Goal: Information Seeking & Learning: Learn about a topic

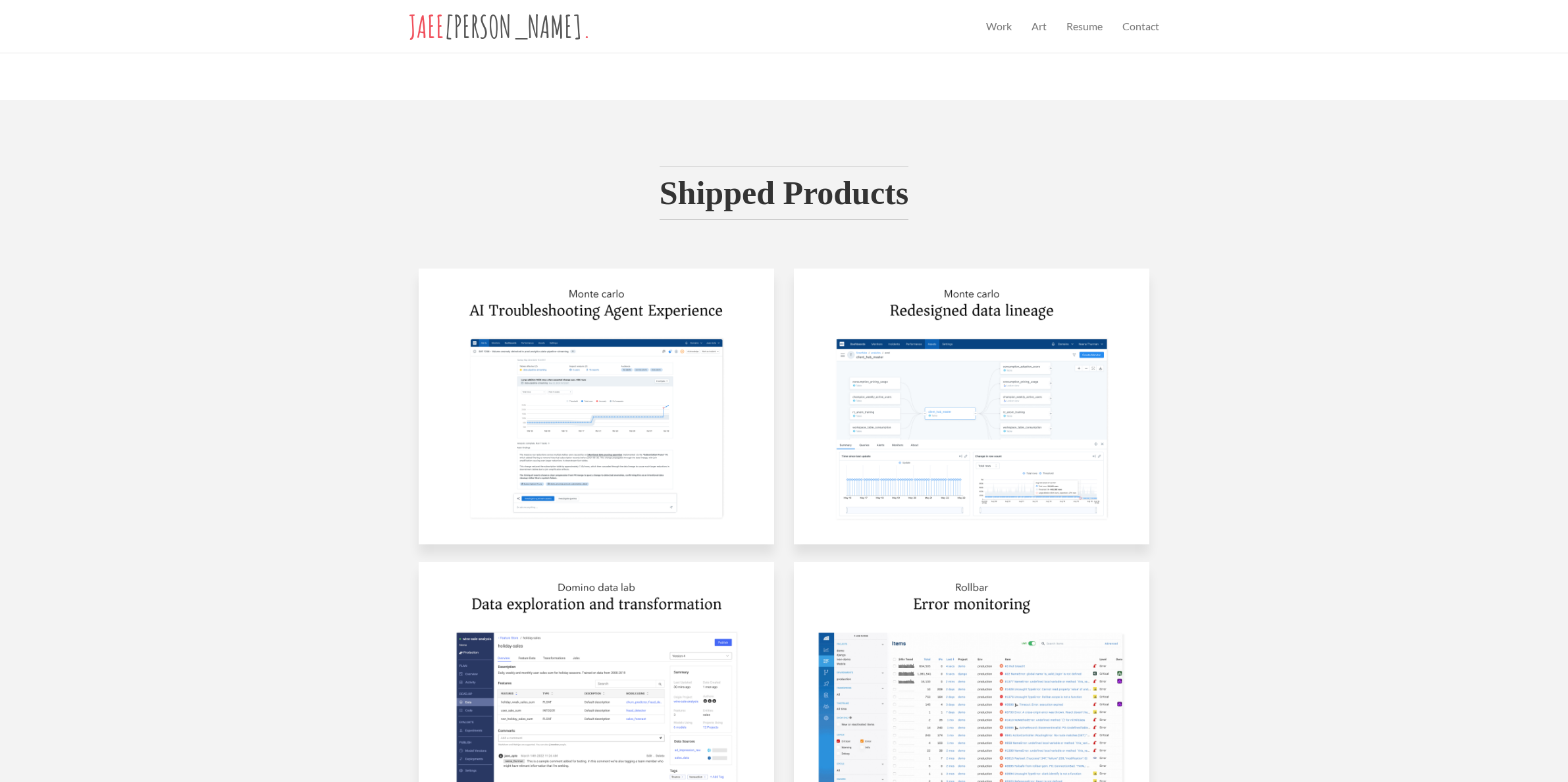
scroll to position [466, 0]
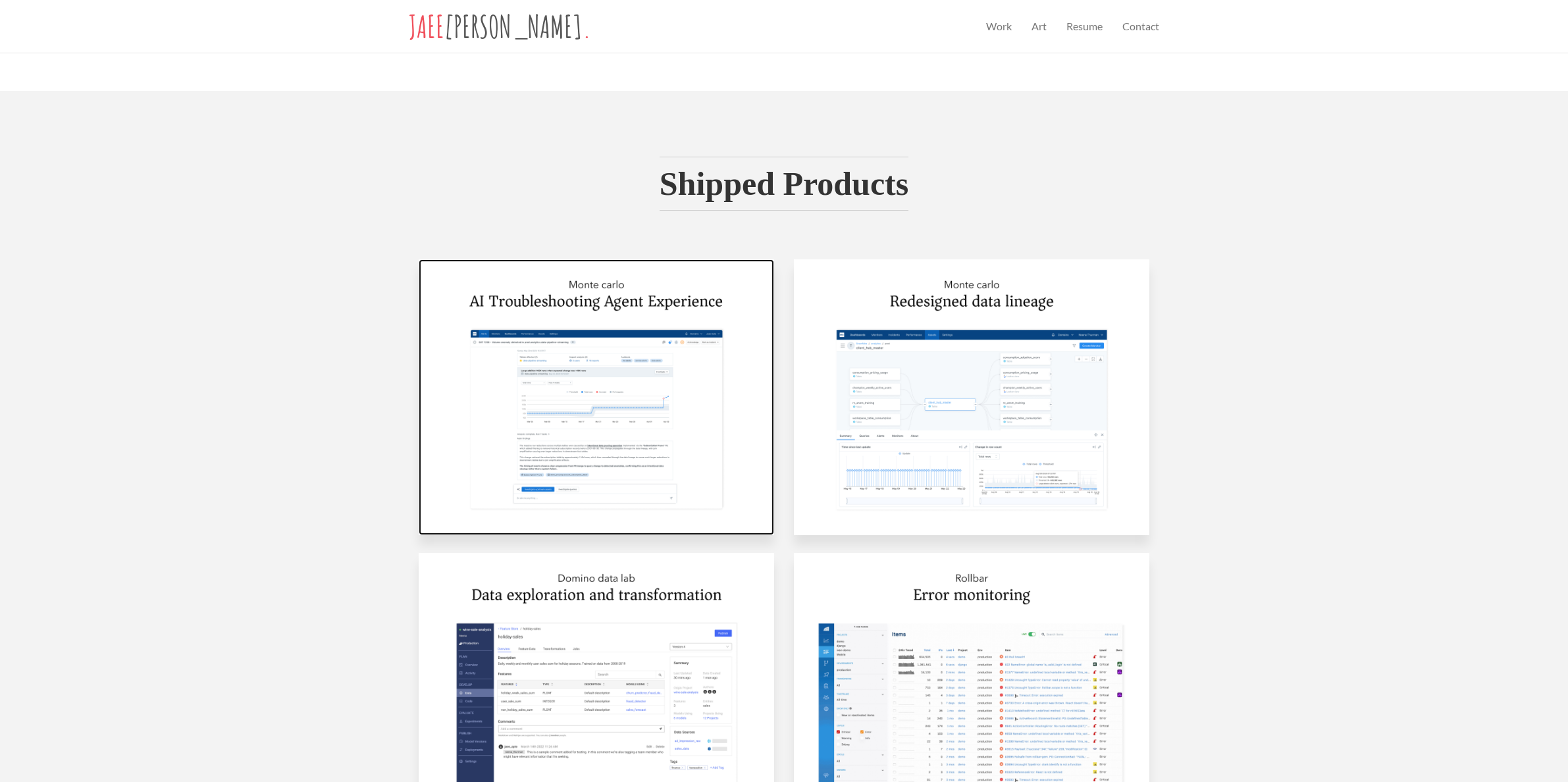
click at [546, 382] on img at bounding box center [596, 397] width 356 height 276
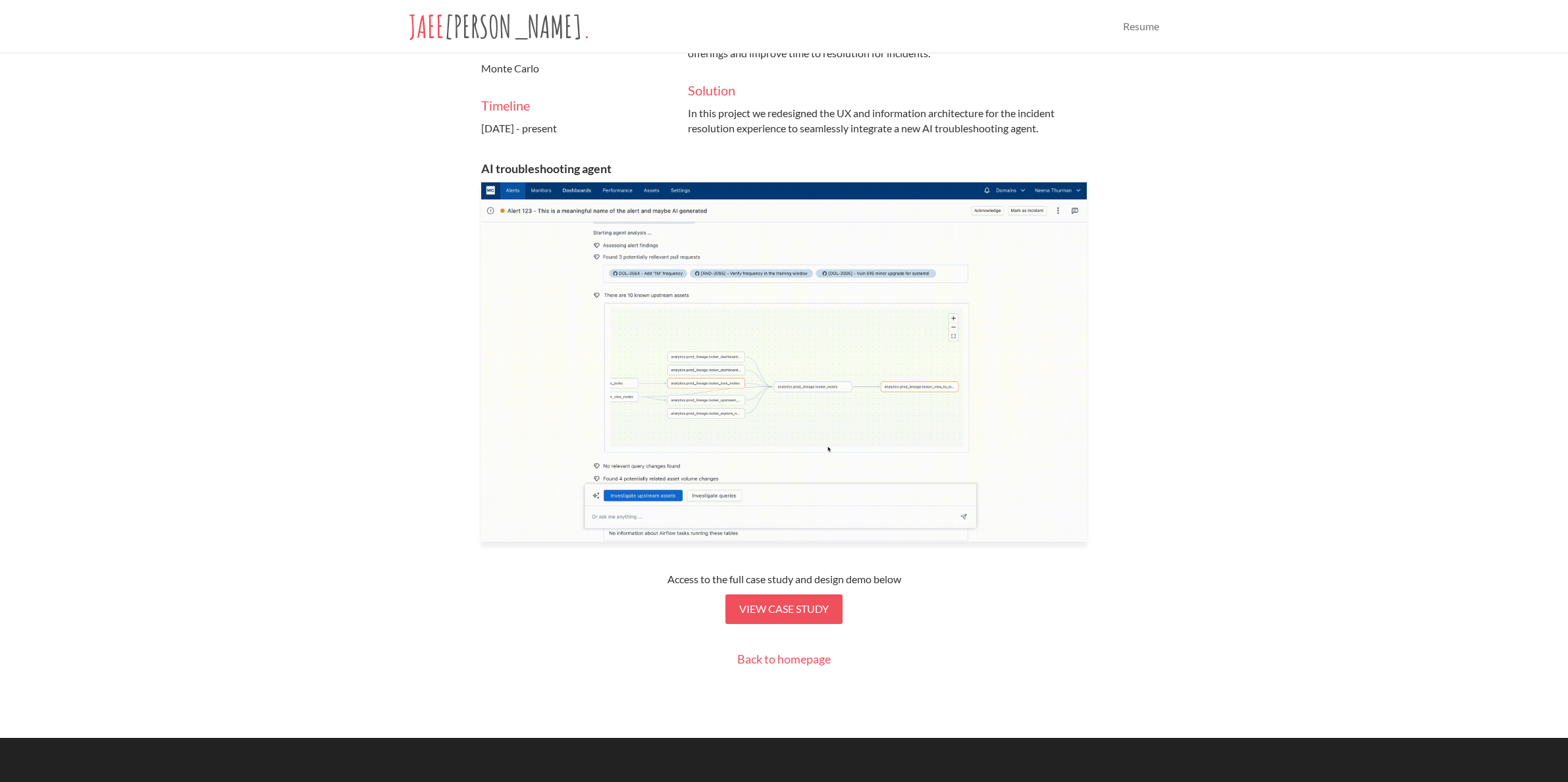
scroll to position [311, 0]
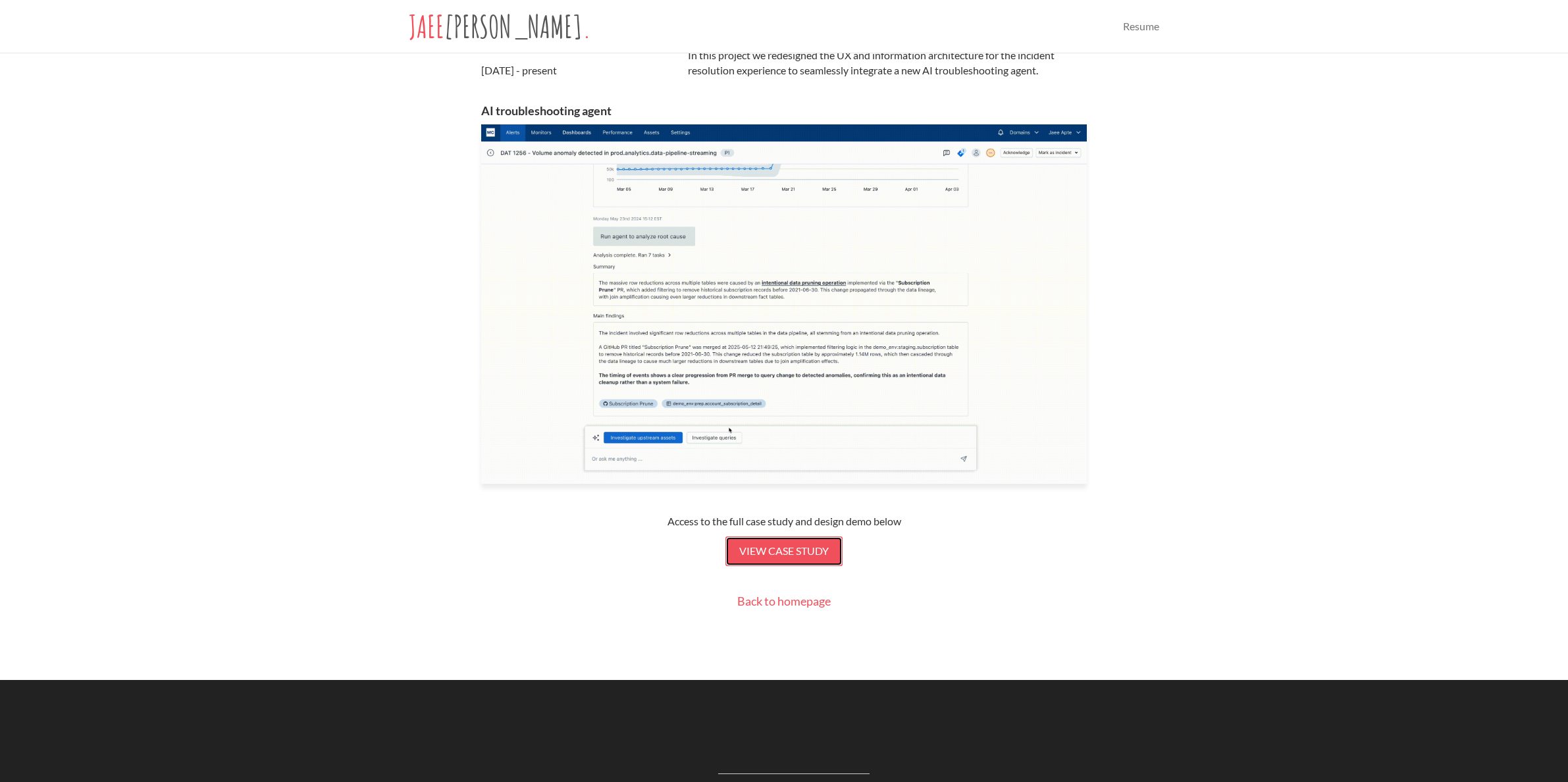
click at [783, 543] on link "View case study" at bounding box center [784, 551] width 117 height 30
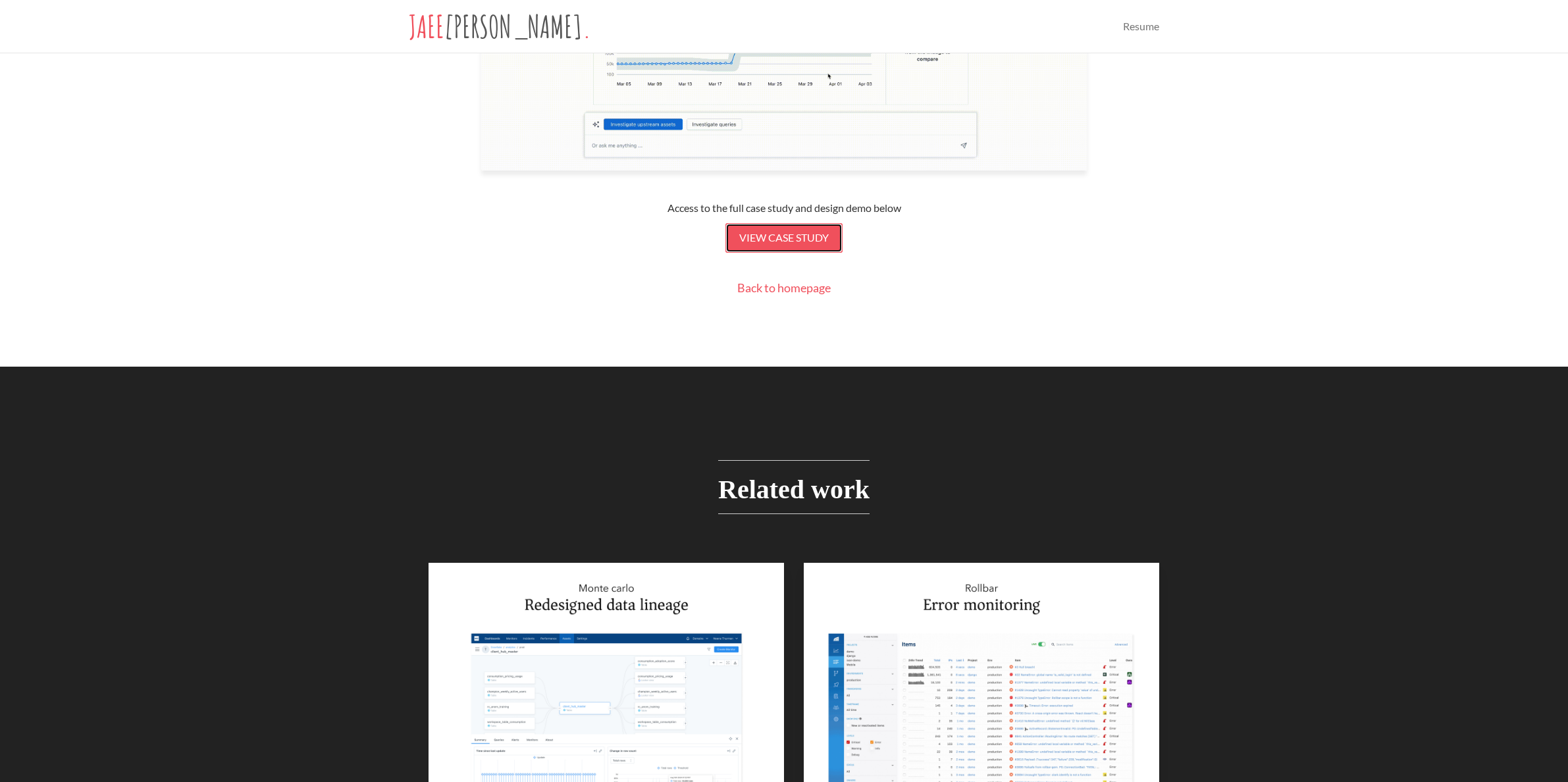
scroll to position [630, 0]
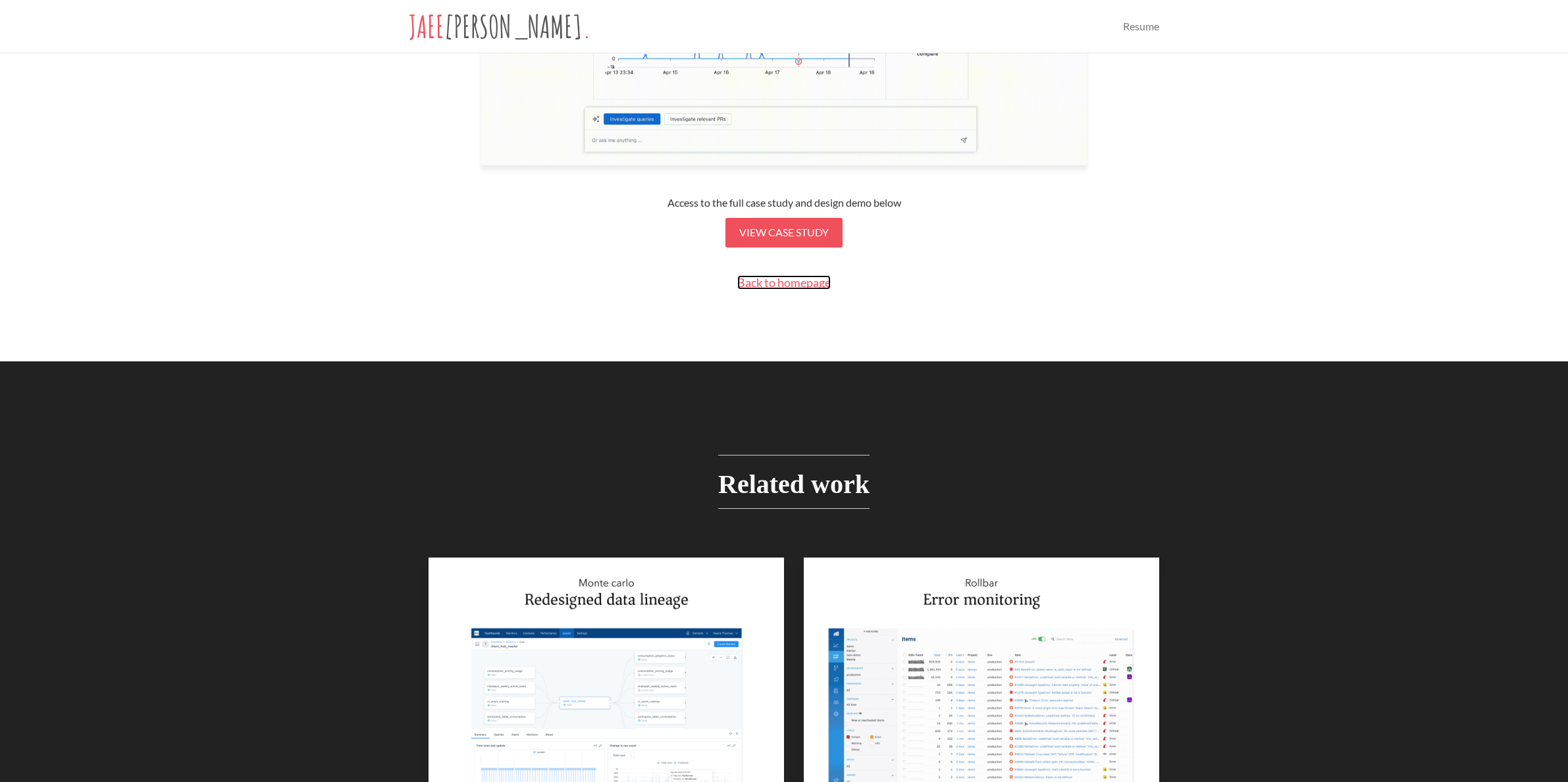
click at [780, 280] on span "Back to homepage" at bounding box center [784, 282] width 94 height 14
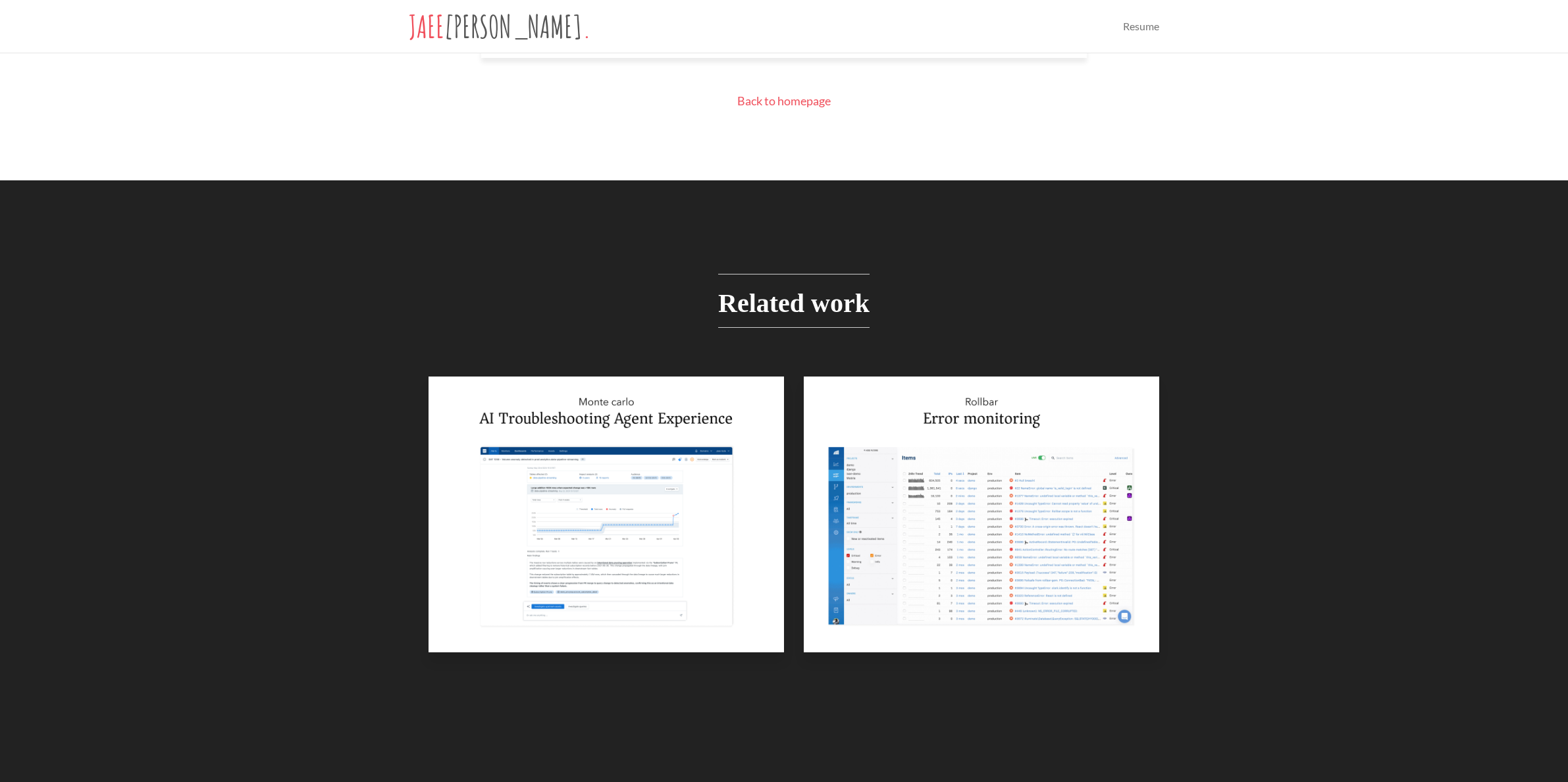
scroll to position [9554, 0]
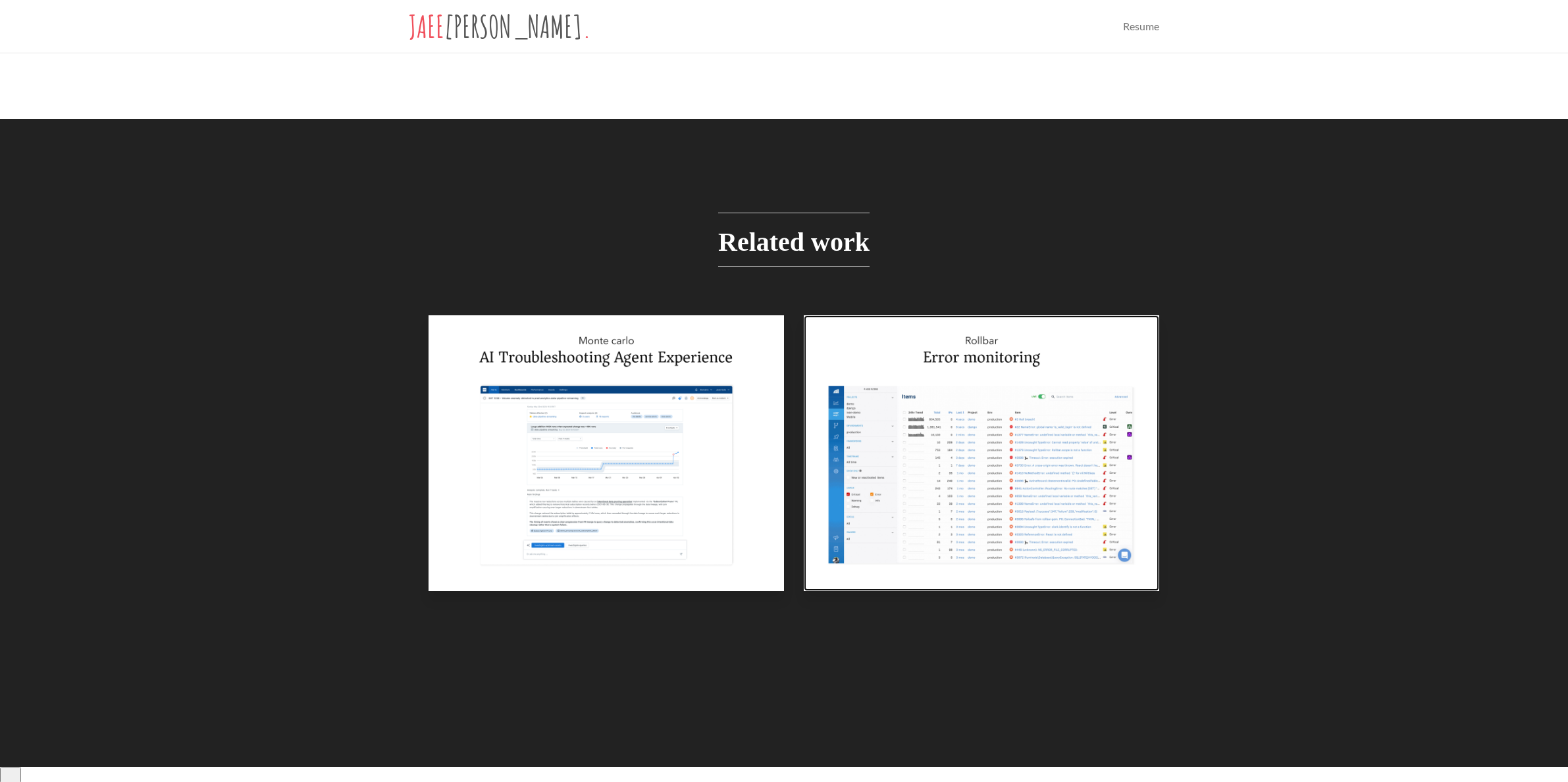
click at [1063, 364] on img at bounding box center [981, 453] width 356 height 276
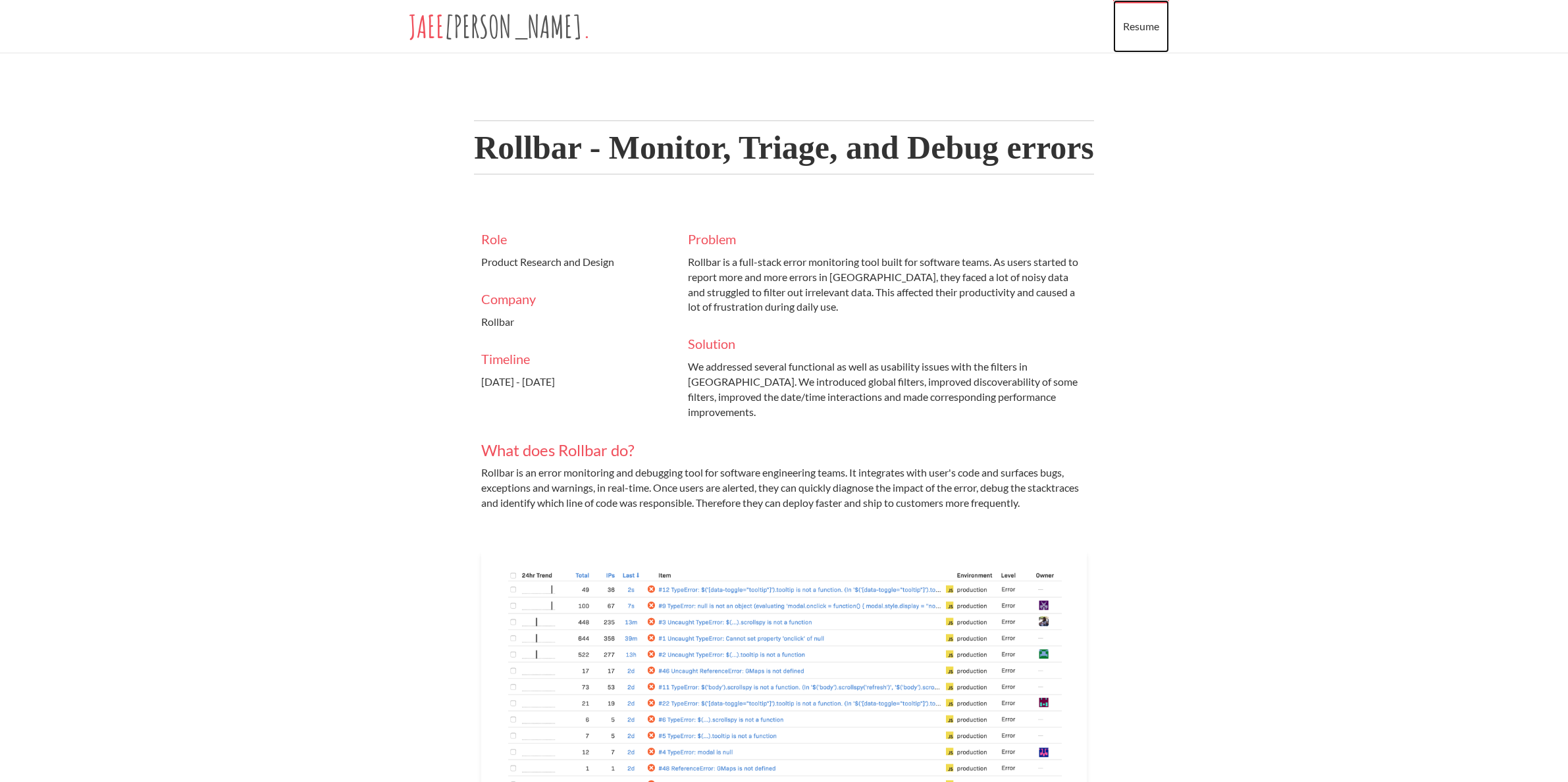
click at [1127, 32] on link "Resume" at bounding box center [1141, 26] width 56 height 52
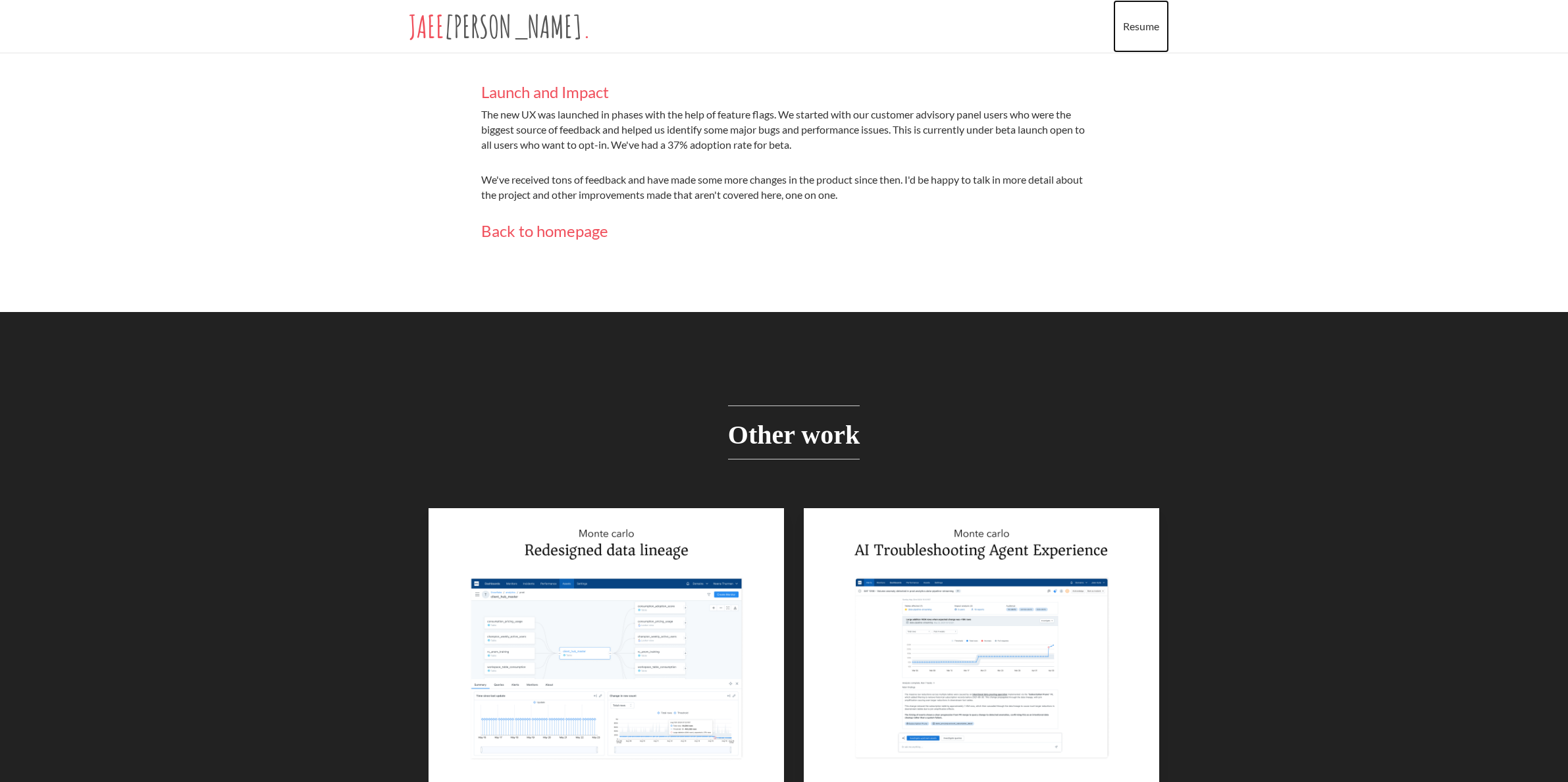
scroll to position [6174, 0]
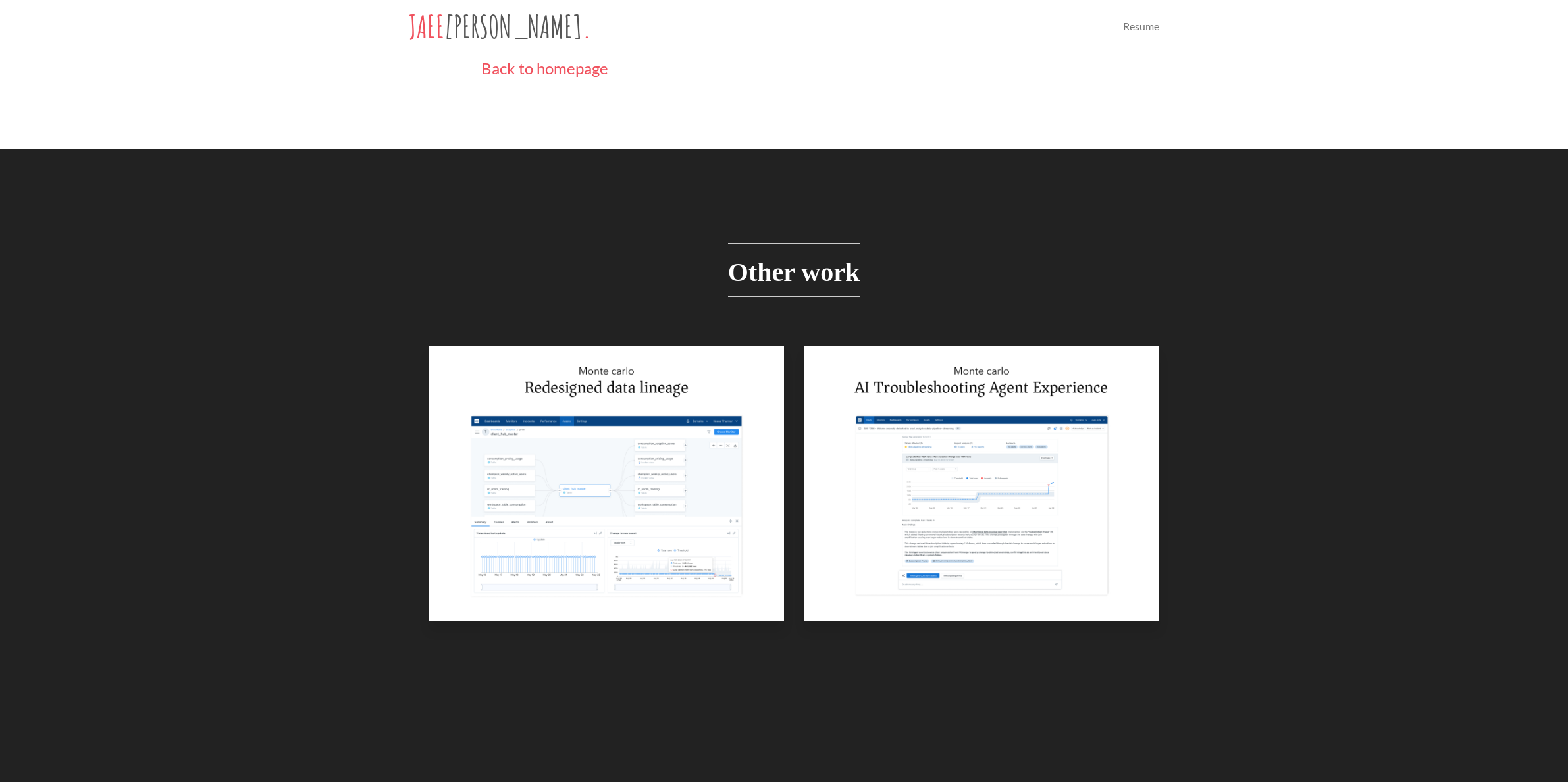
click at [786, 271] on h2 "Other work" at bounding box center [793, 269] width 132 height 54
click at [771, 258] on span "Other work" at bounding box center [793, 271] width 132 height 30
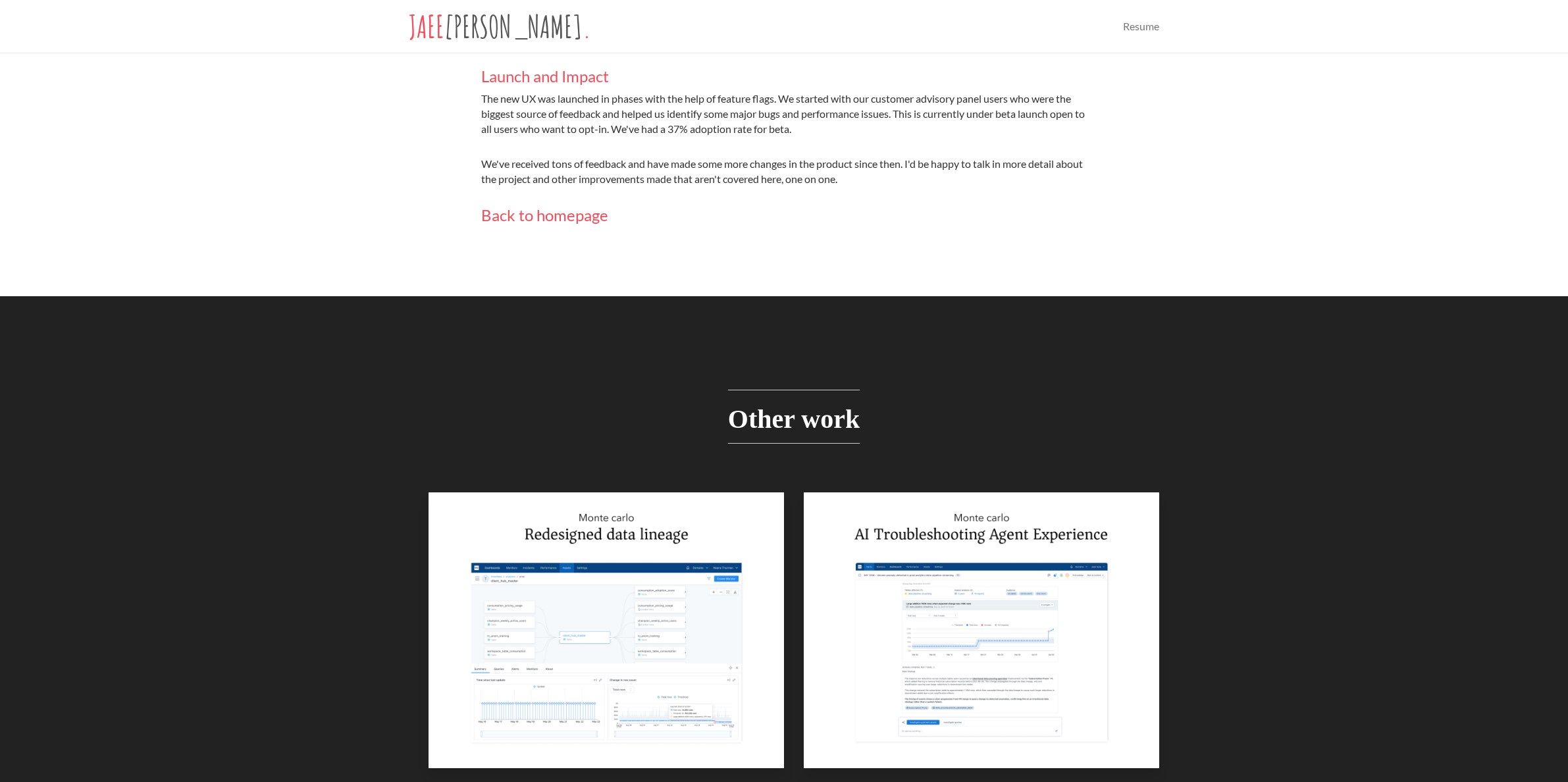
scroll to position [6000, 0]
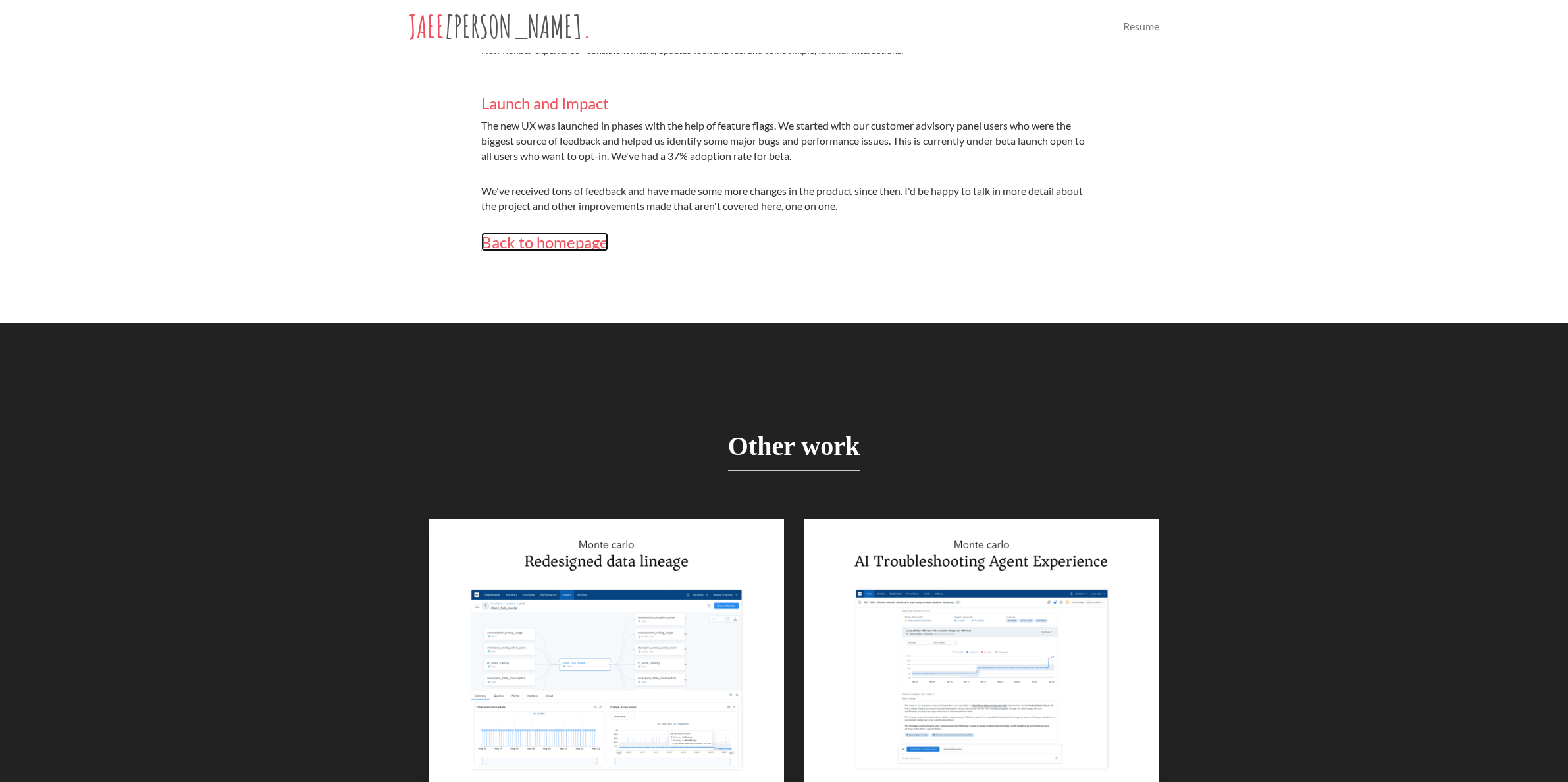
click at [499, 232] on span "Back to homepage" at bounding box center [544, 242] width 127 height 19
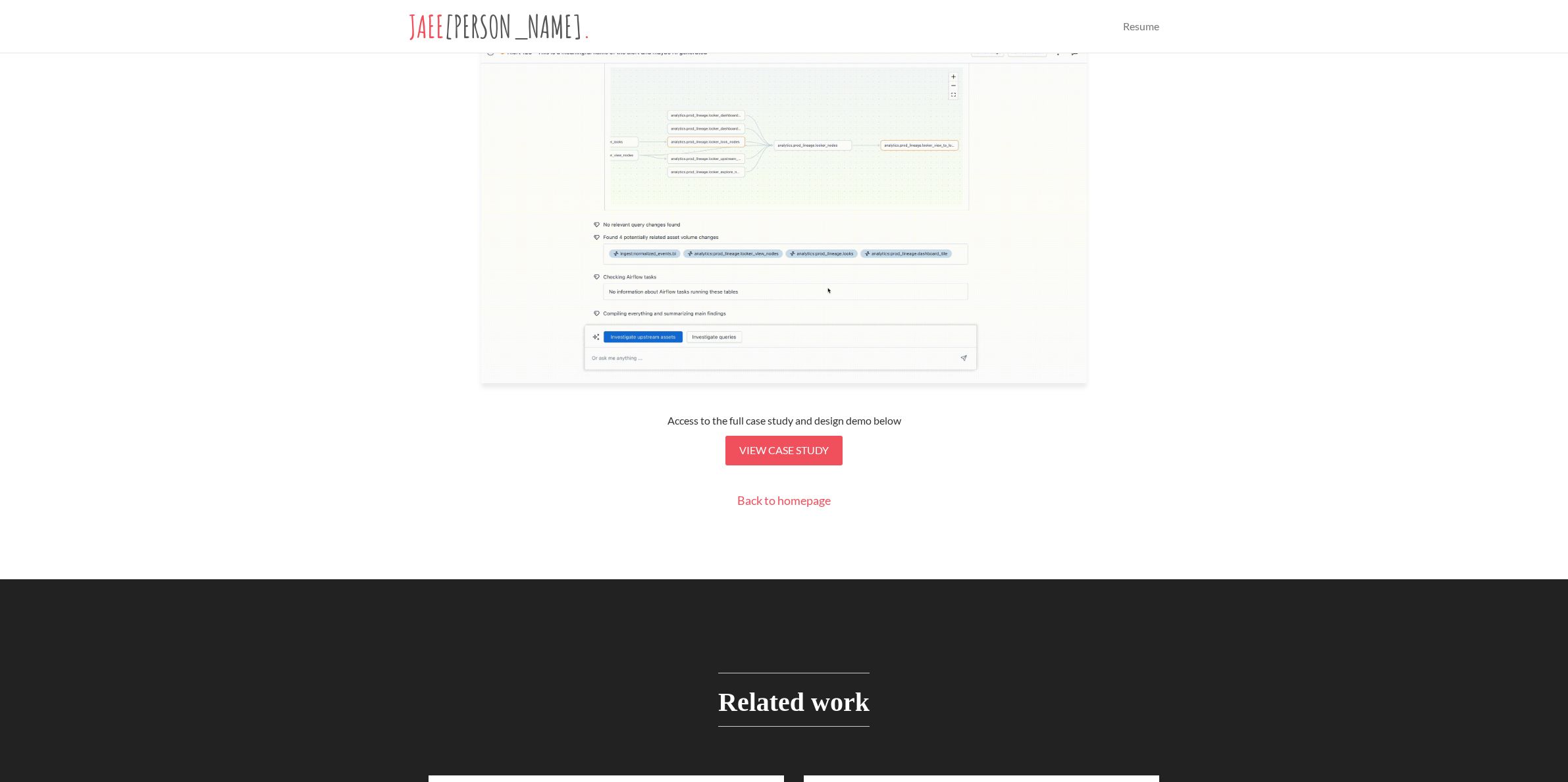
scroll to position [489, 0]
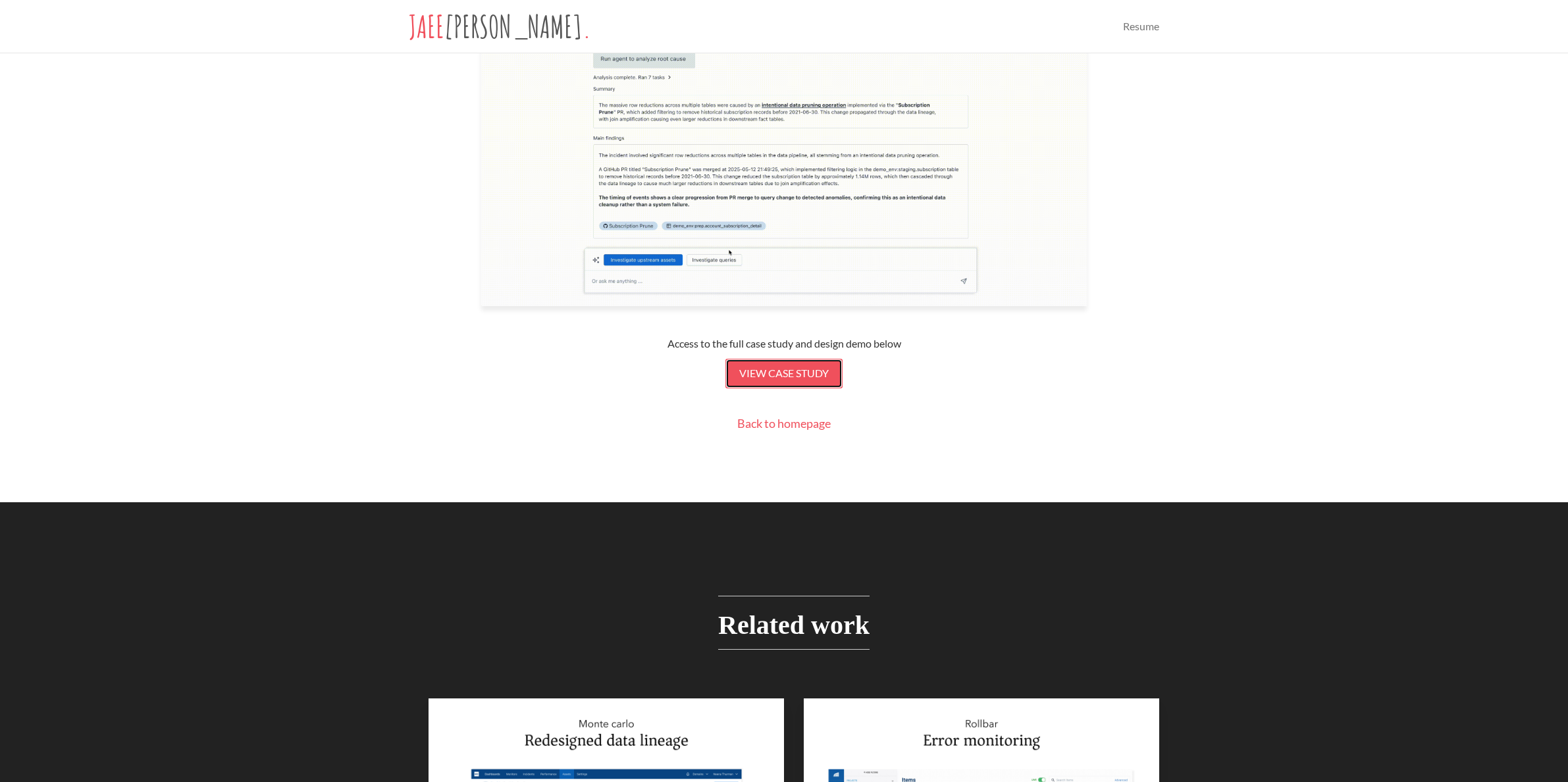
click at [779, 374] on span "View case study" at bounding box center [784, 373] width 90 height 12
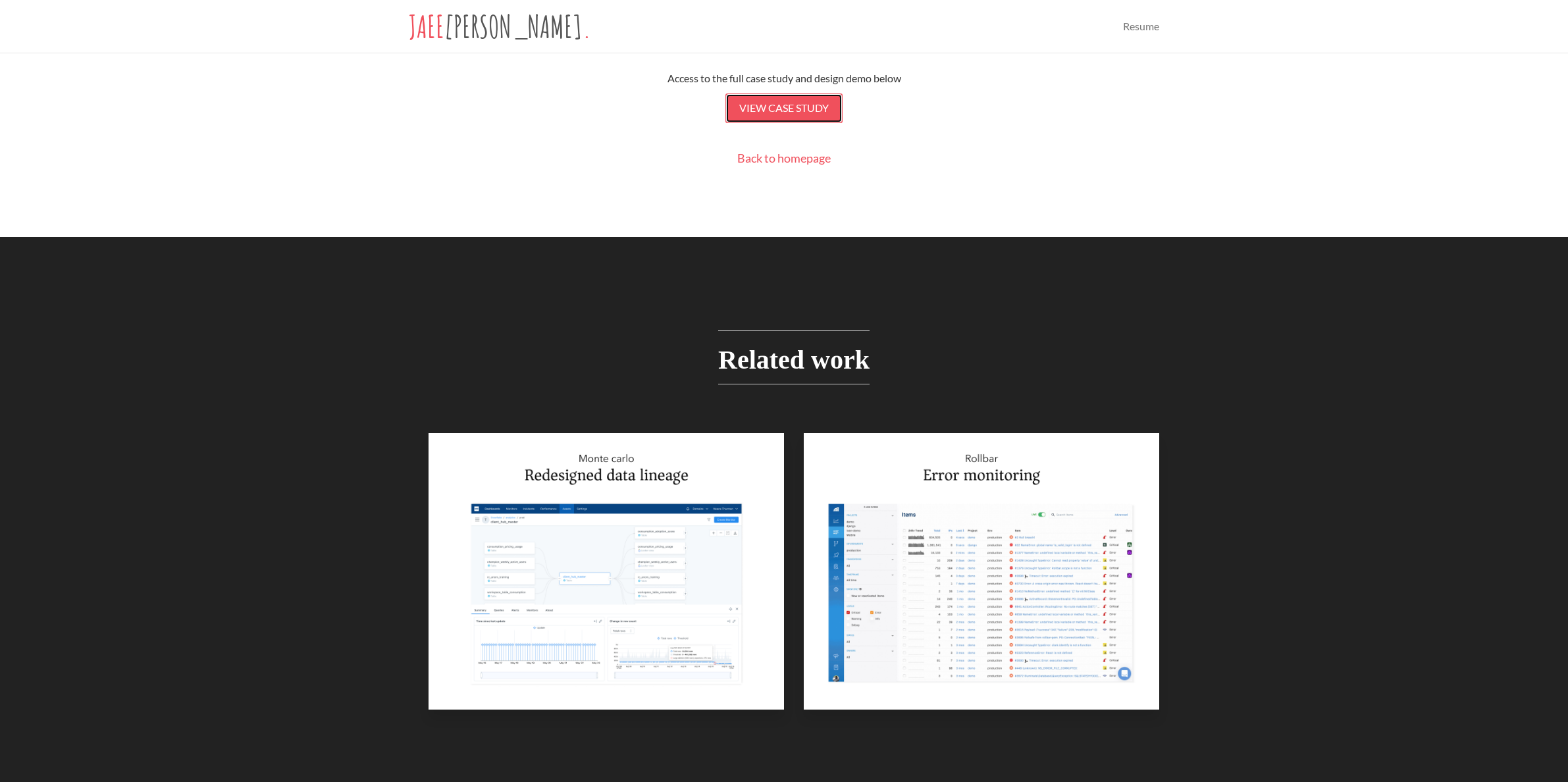
scroll to position [734, 0]
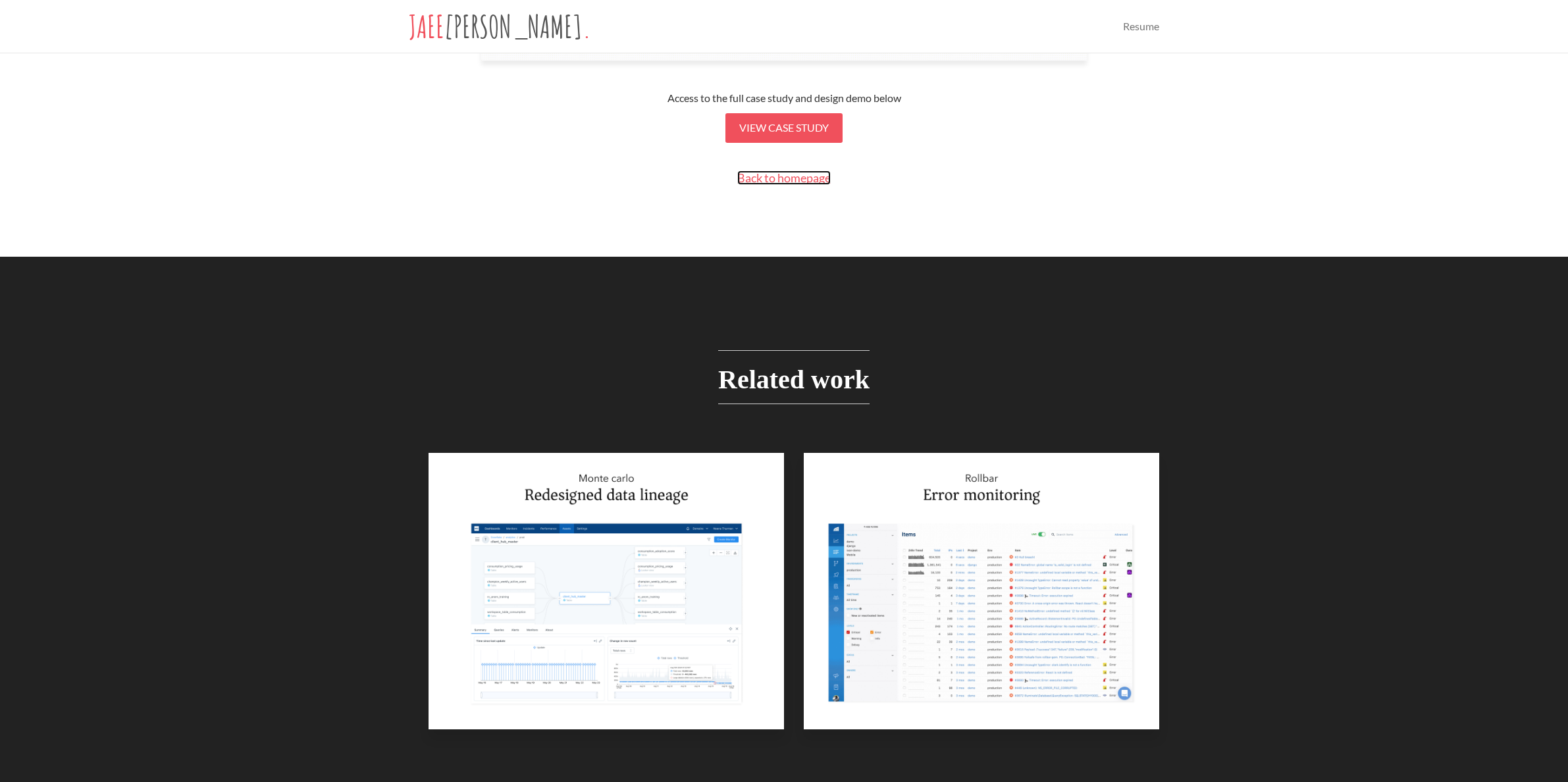
click at [776, 179] on span "Back to homepage" at bounding box center [784, 177] width 94 height 14
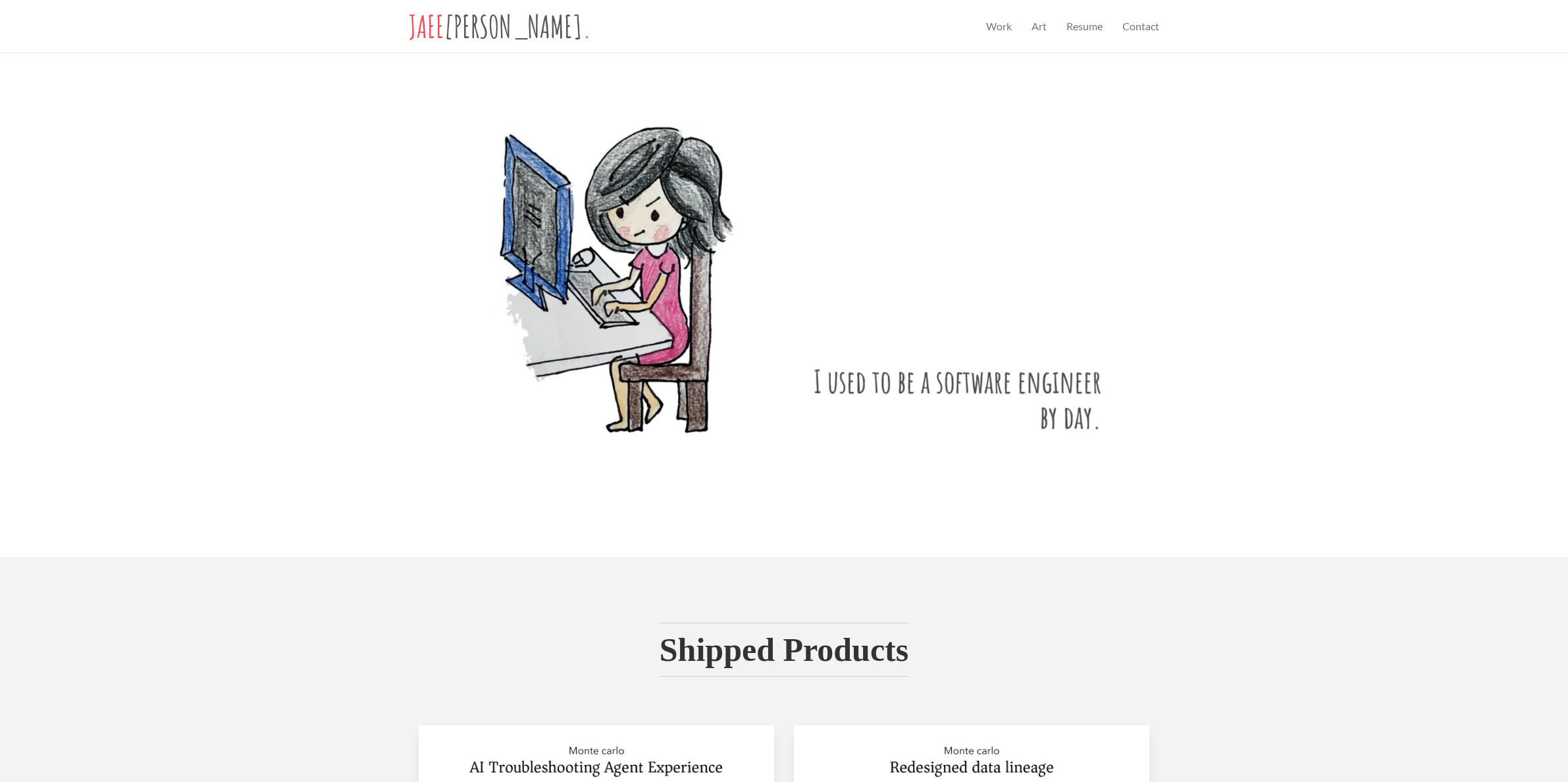
scroll to position [467, 0]
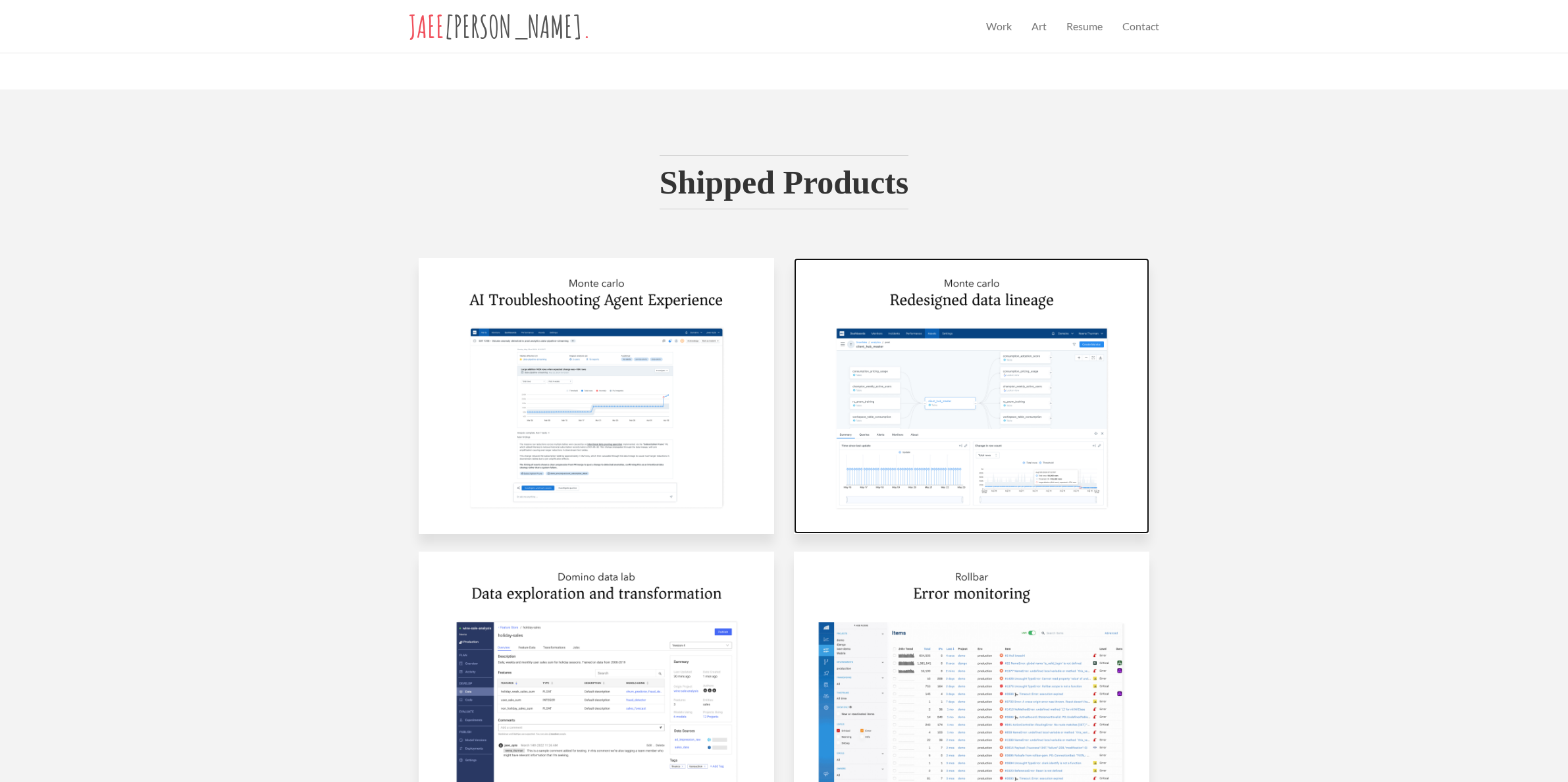
click at [913, 349] on img at bounding box center [972, 395] width 356 height 276
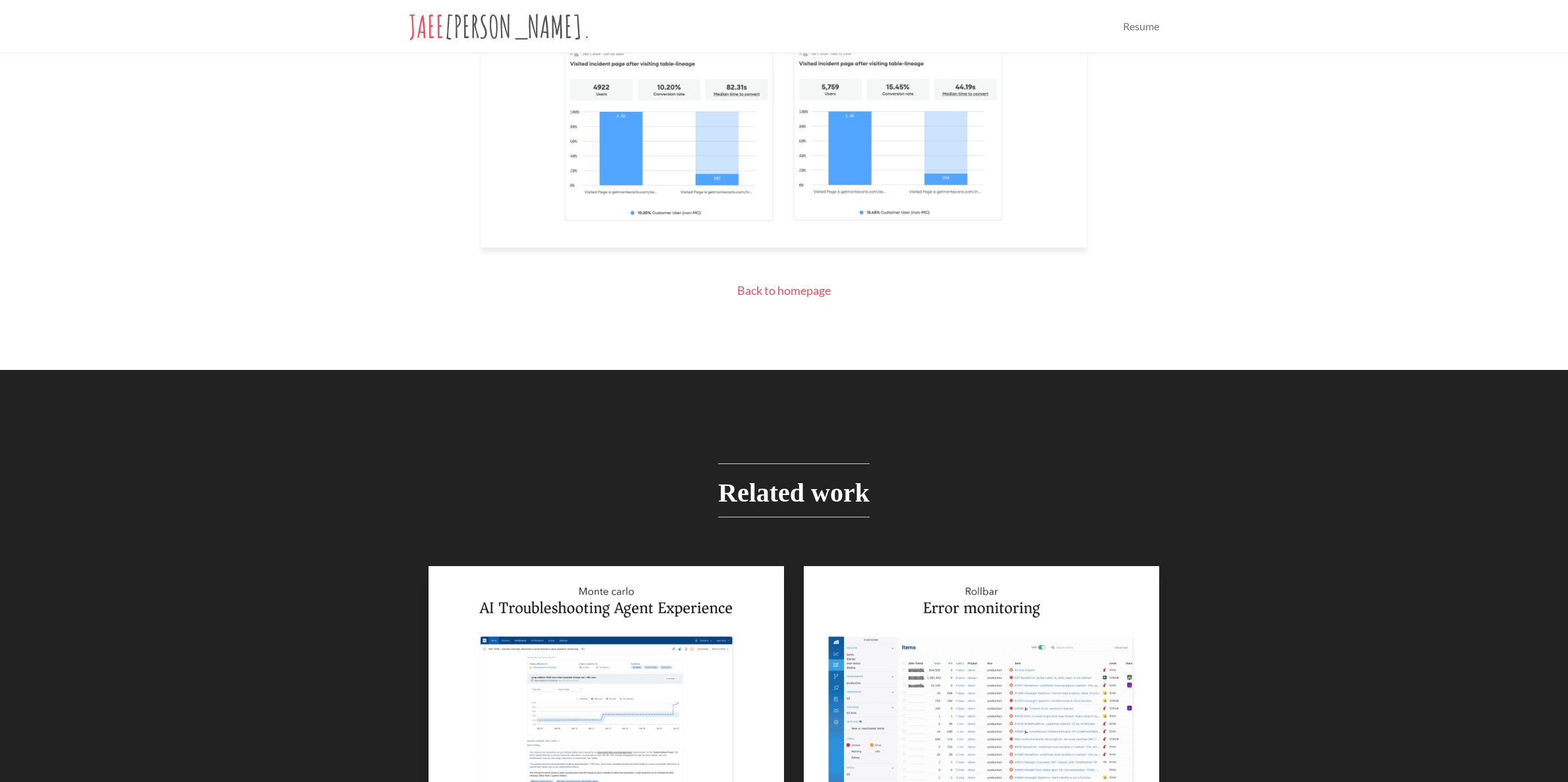
scroll to position [9304, 0]
click at [767, 297] on span "Back to homepage" at bounding box center [784, 289] width 94 height 14
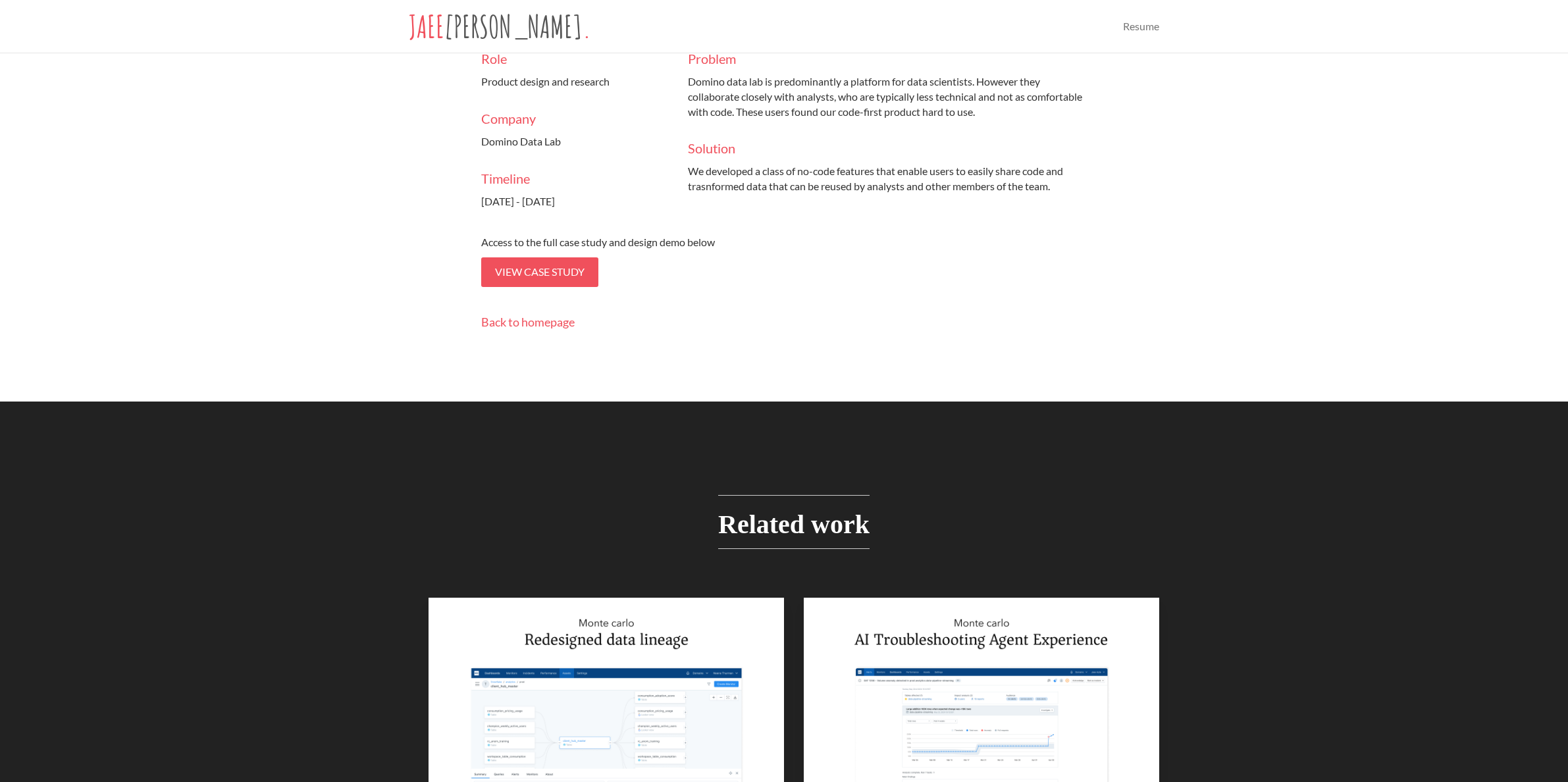
scroll to position [125, 0]
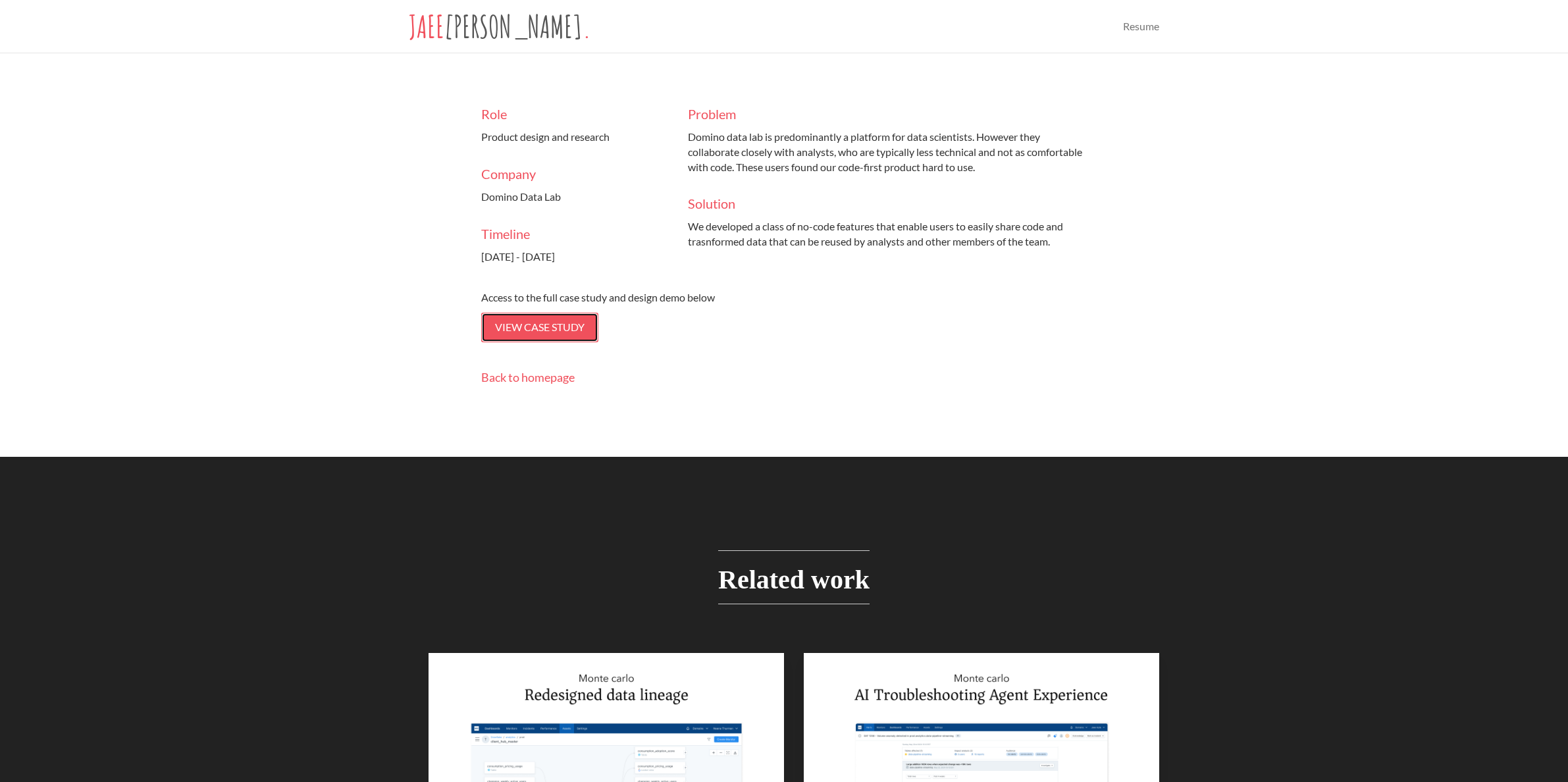
click at [518, 323] on span "View case study" at bounding box center [540, 327] width 90 height 12
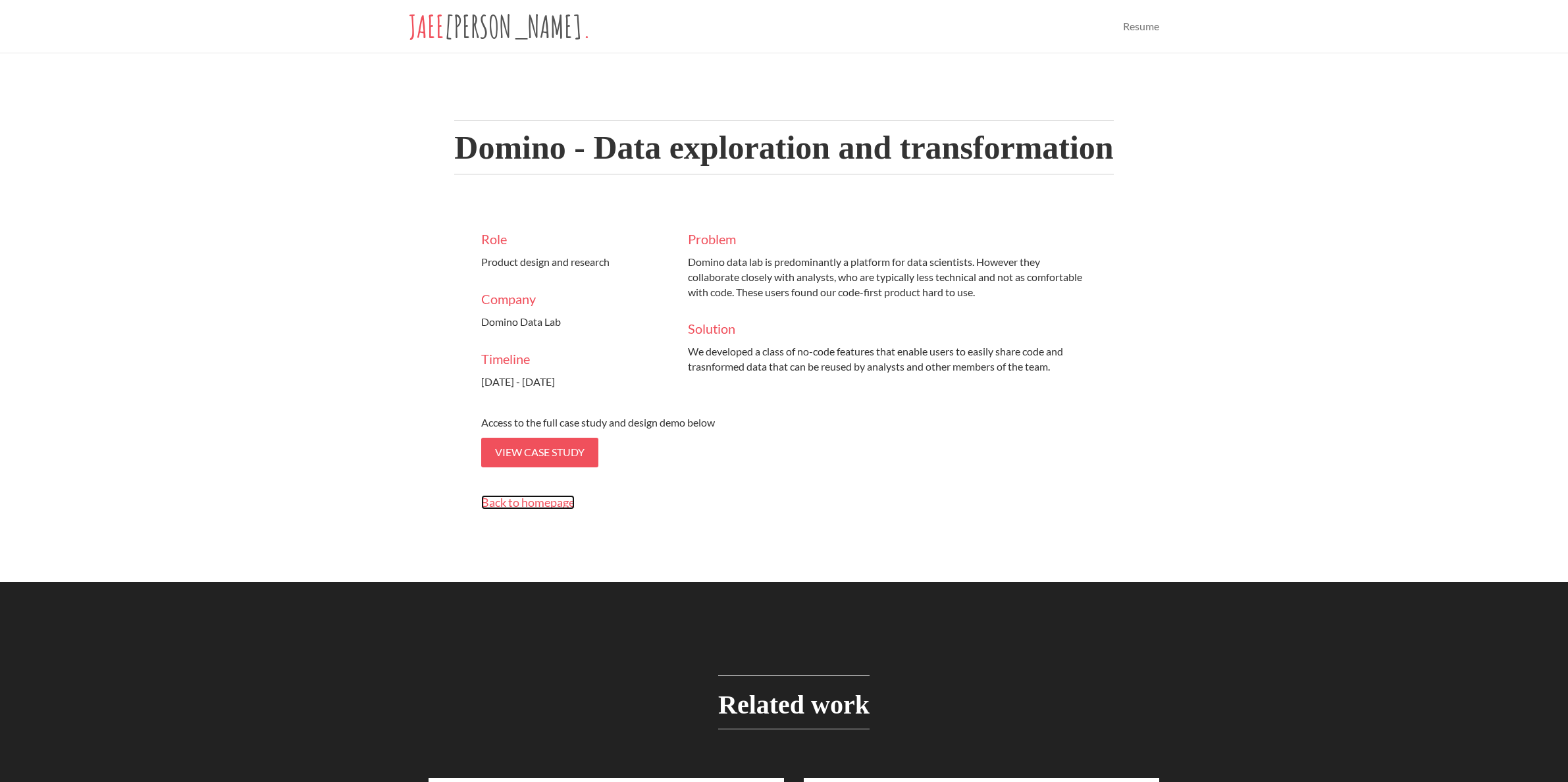
click at [516, 504] on span "Back to homepage" at bounding box center [528, 502] width 94 height 14
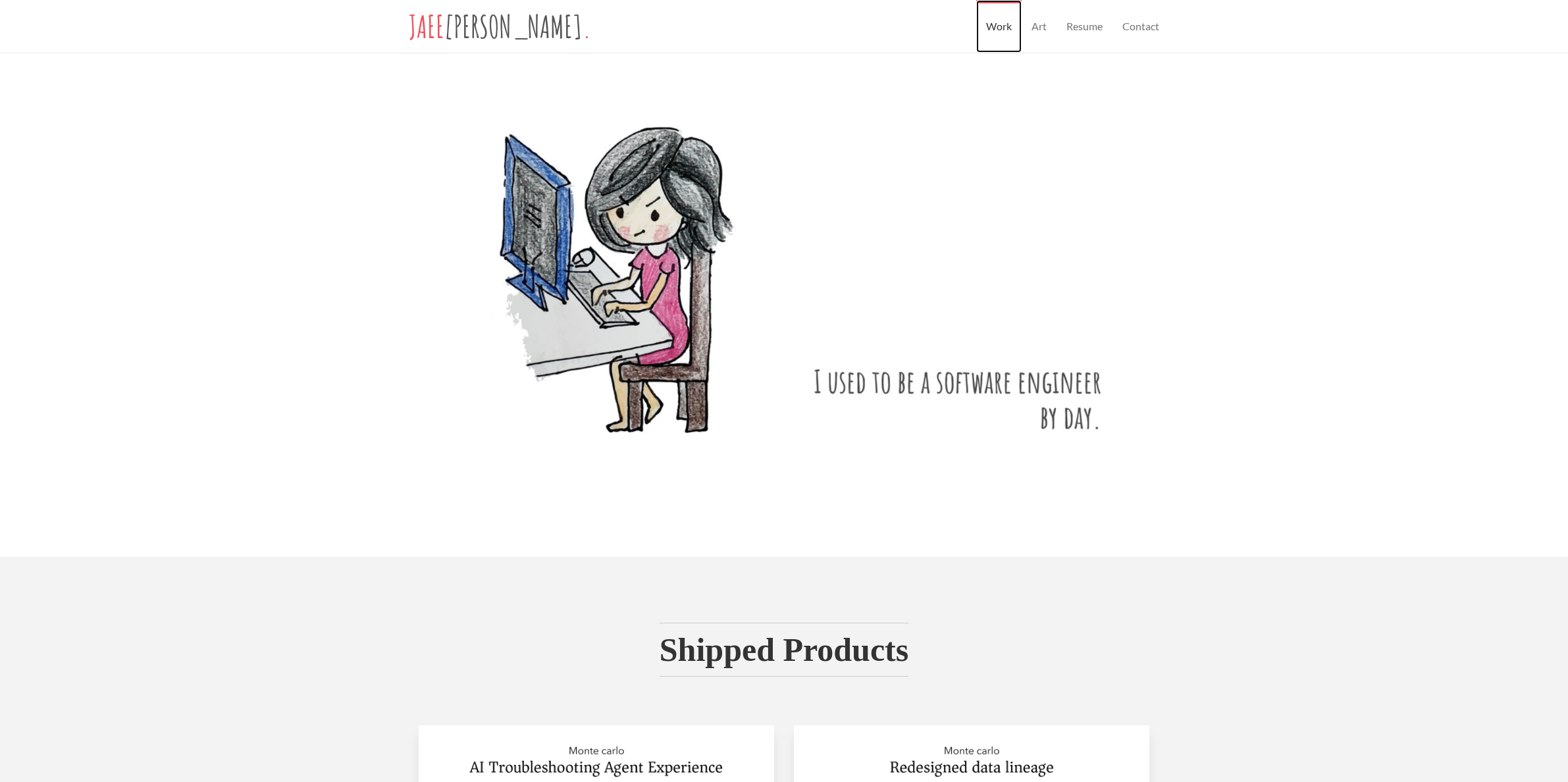
click at [997, 19] on link "Work" at bounding box center [999, 26] width 45 height 52
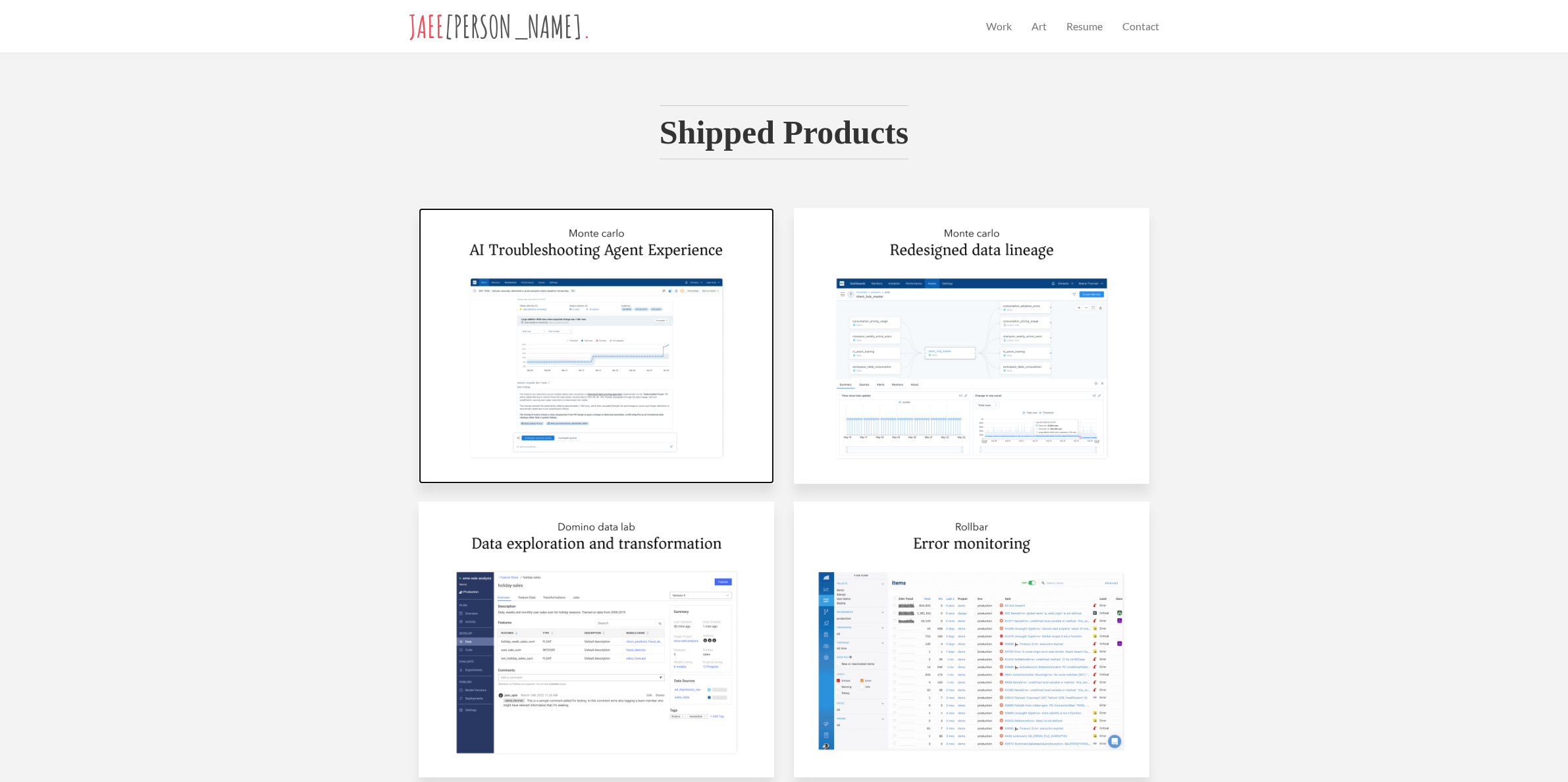
click at [501, 258] on img at bounding box center [596, 346] width 356 height 276
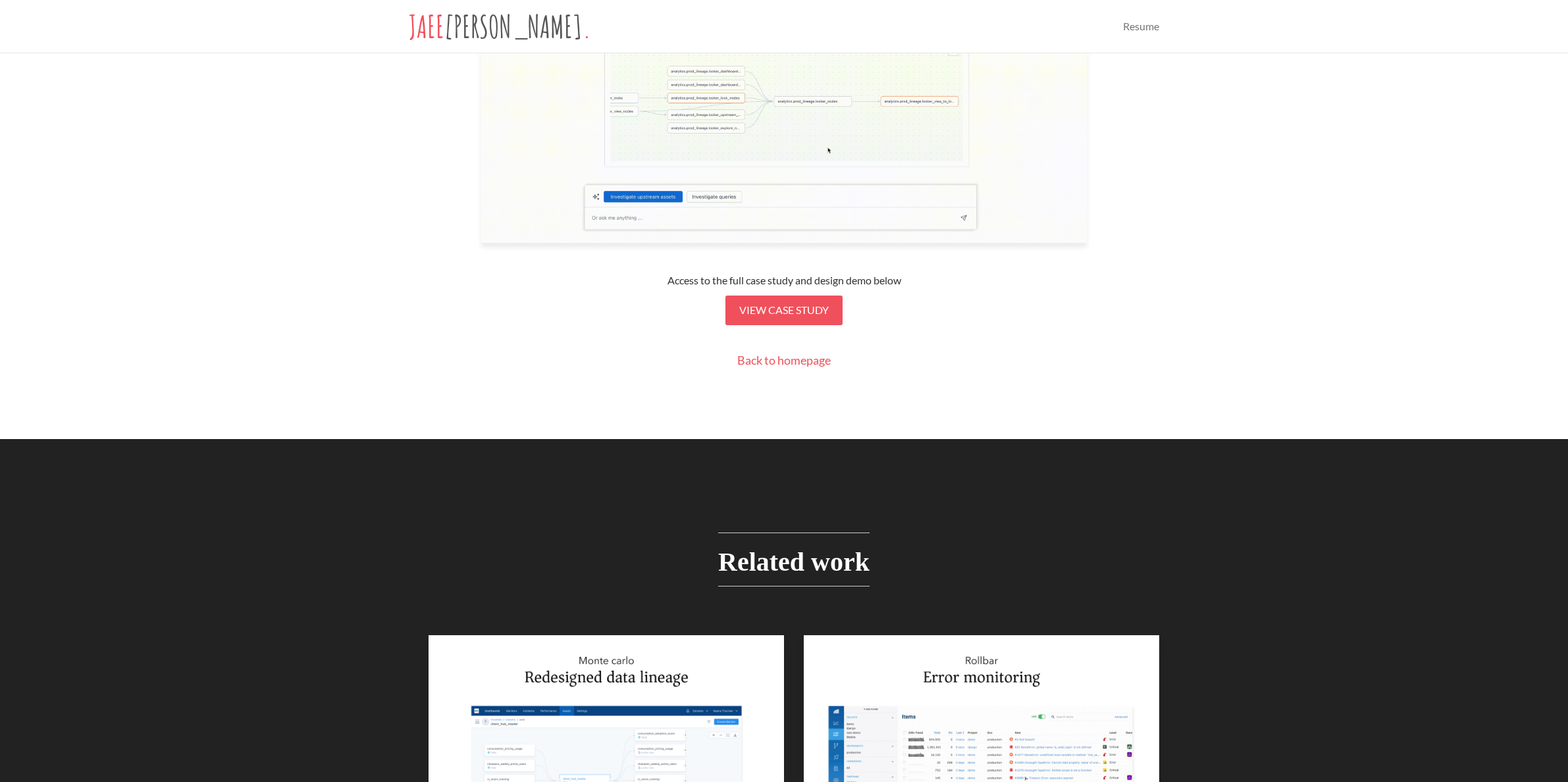
scroll to position [493, 0]
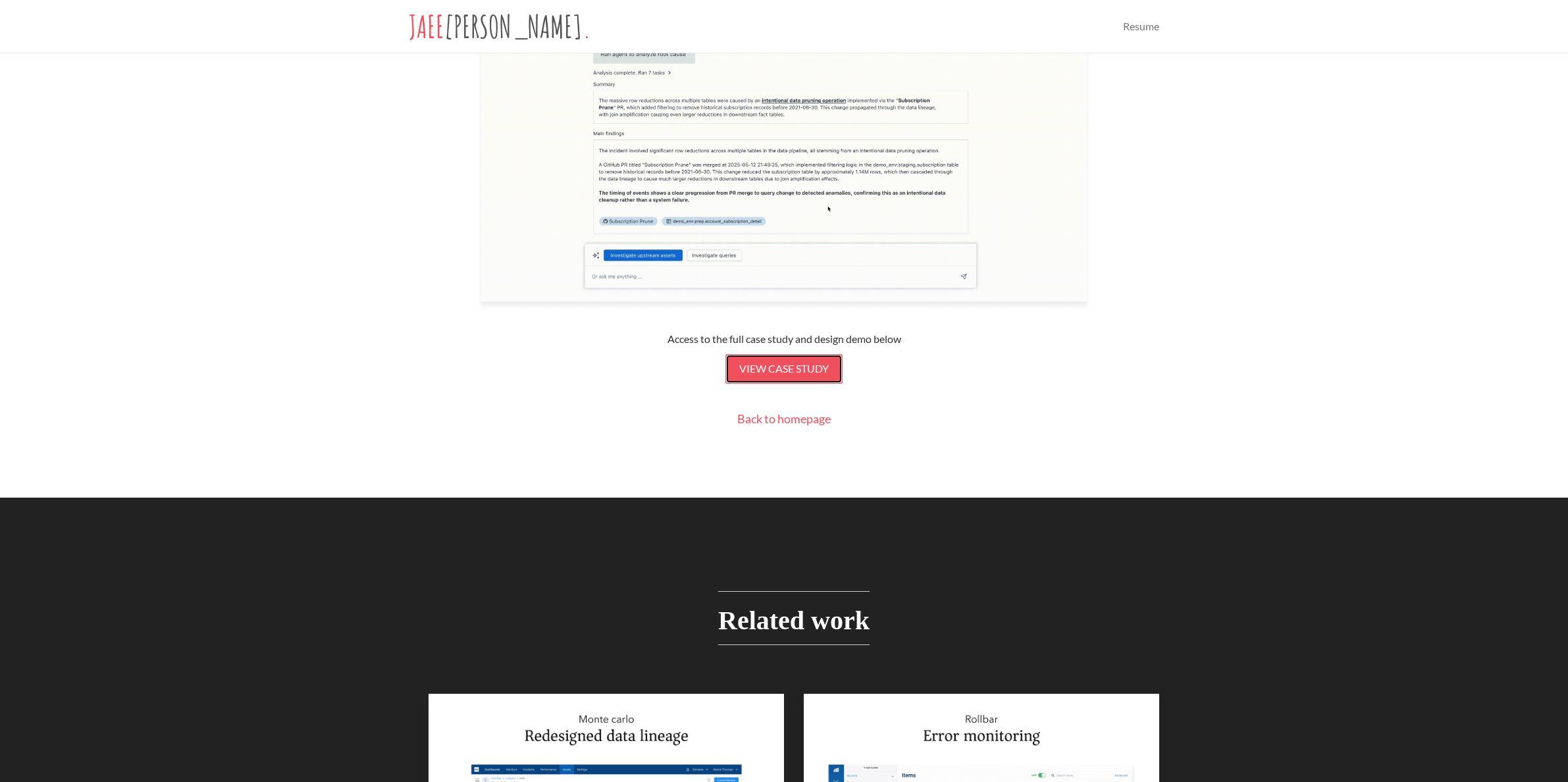
click at [787, 370] on span "View case study" at bounding box center [784, 368] width 90 height 12
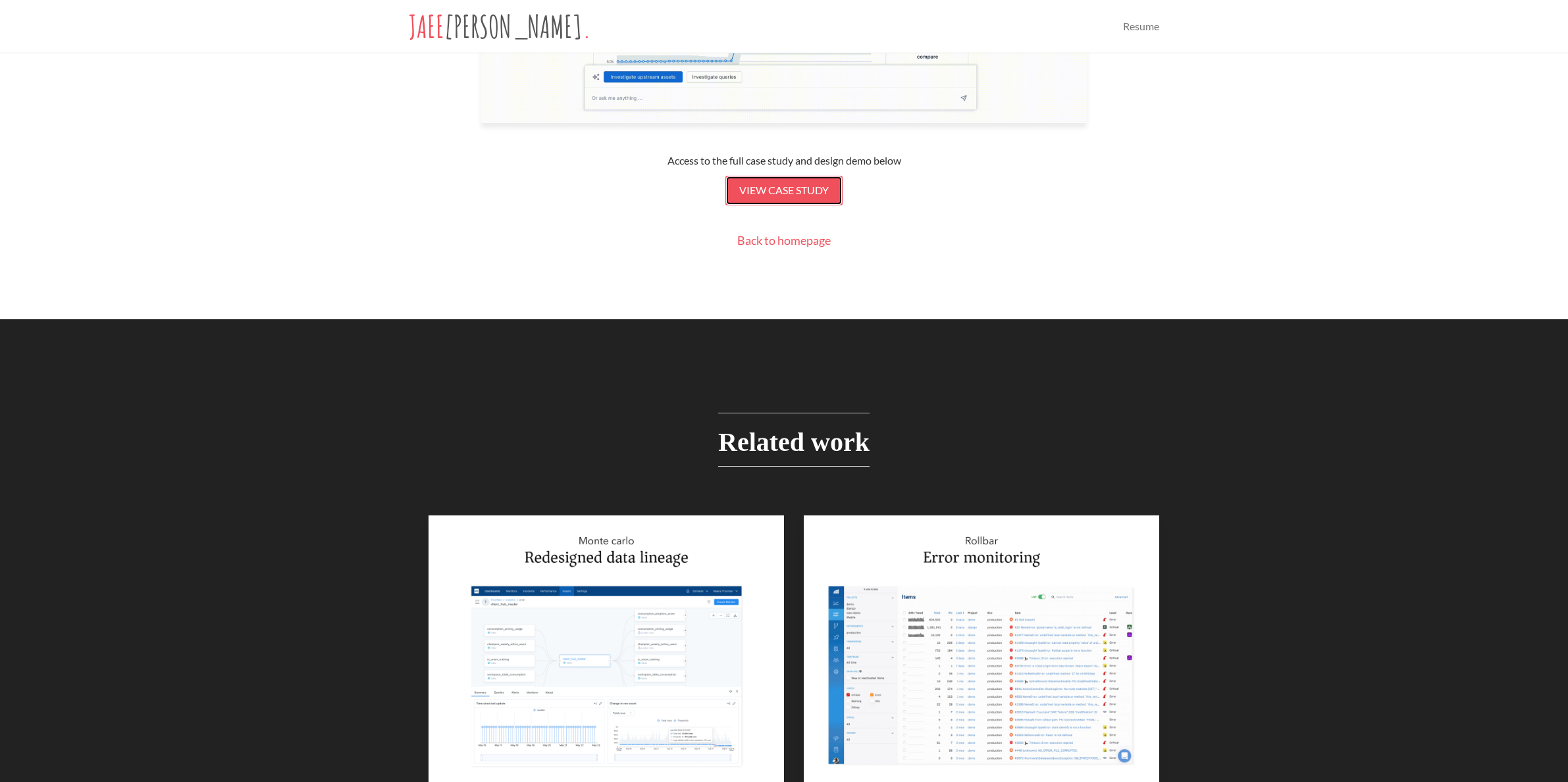
scroll to position [677, 0]
